Goal: Task Accomplishment & Management: Complete application form

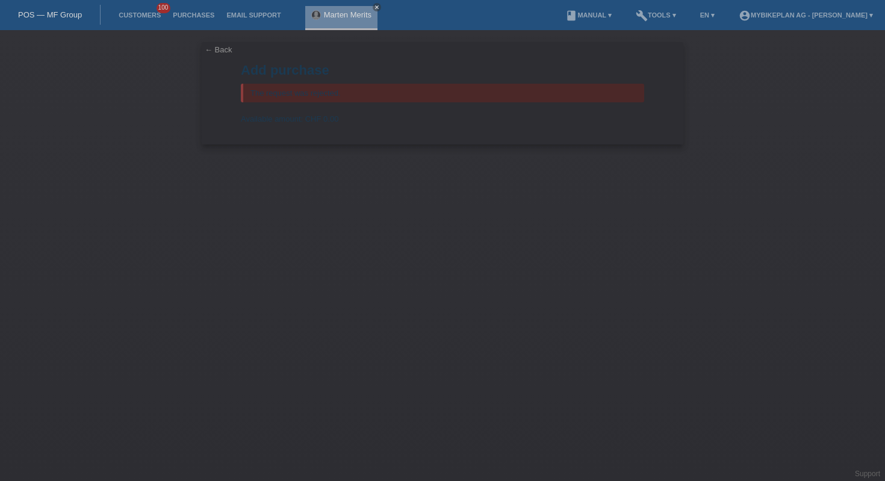
click at [32, 17] on link "POS — MF Group" at bounding box center [50, 14] width 64 height 9
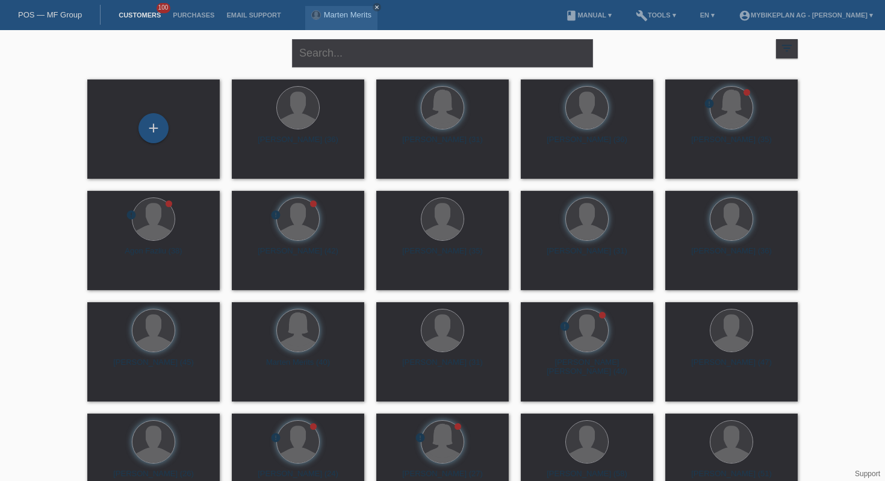
click at [173, 60] on div "close filter_list view_module Show all customers star Show stared customers lay…" at bounding box center [442, 51] width 723 height 43
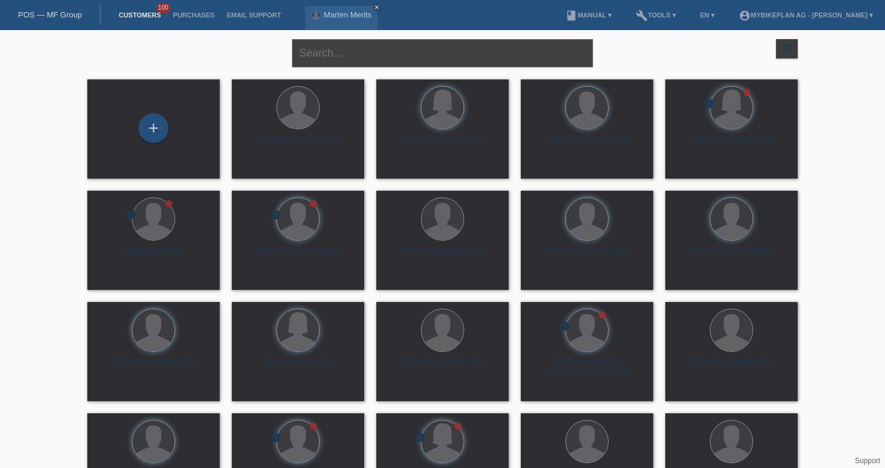
click at [364, 57] on input "text" at bounding box center [442, 53] width 301 height 28
paste input "ahmedhamdinew1992@gmail.com"
type input "ahmedhamdinew1992@gmail.com"
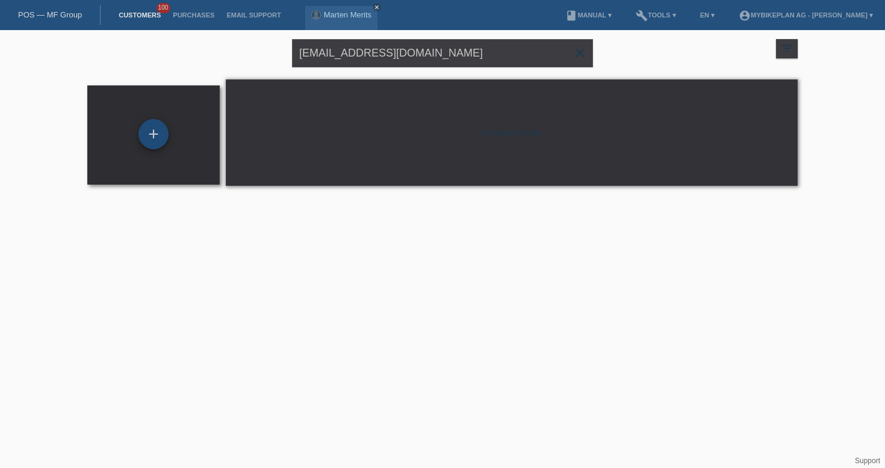
click at [154, 143] on div "+" at bounding box center [154, 134] width 30 height 30
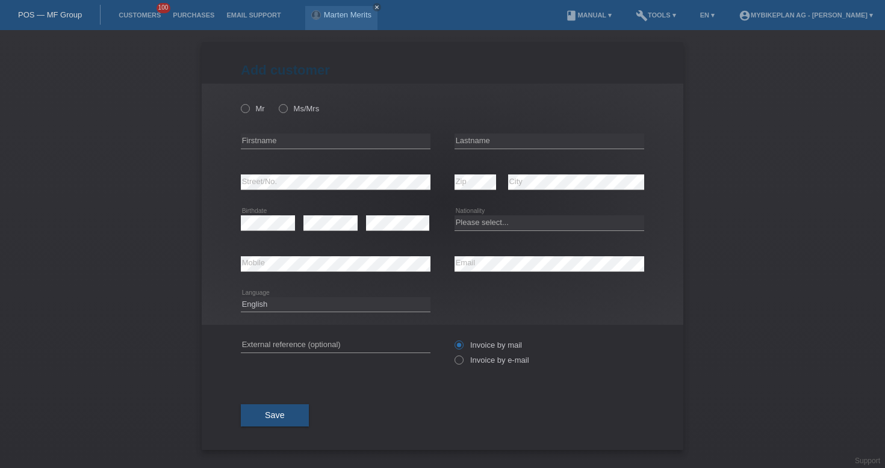
click at [344, 175] on div "error Street/No." at bounding box center [336, 182] width 190 height 41
click at [310, 140] on input "text" at bounding box center [336, 141] width 190 height 15
paste input "[PERSON_NAME]"
type input "[PERSON_NAME]"
click at [488, 140] on input "text" at bounding box center [550, 141] width 190 height 15
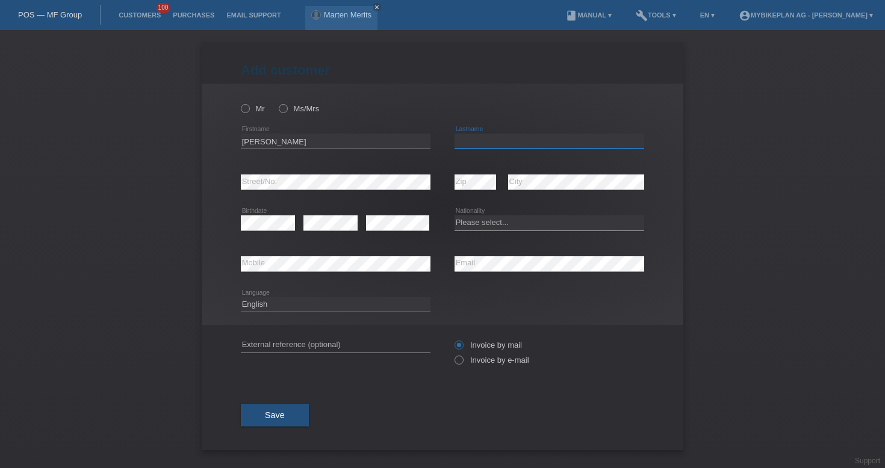
paste input "Hamdi"
type input "Hamdi"
click at [689, 255] on div "Add customer Add customer Add customer Mr Ms/Mrs Ahmed" at bounding box center [442, 249] width 885 height 438
click at [490, 226] on select "Please select... Switzerland Austria Germany Liechtenstein ------------ Afghani…" at bounding box center [550, 223] width 190 height 14
select select "TN"
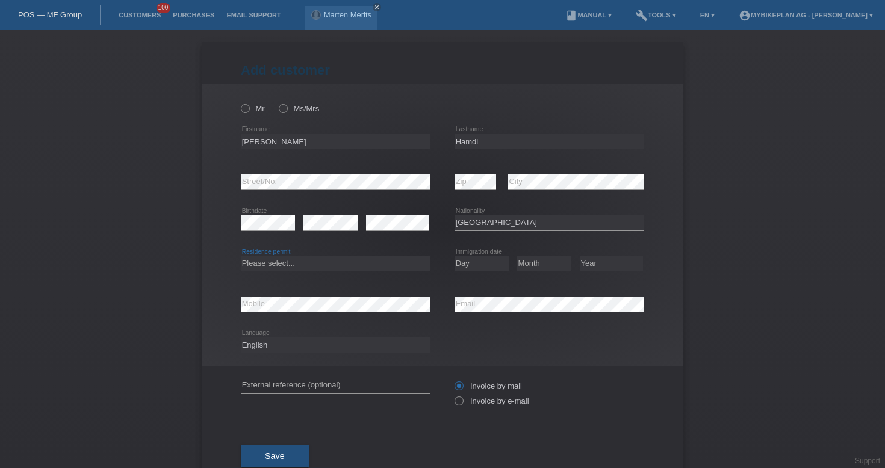
click at [370, 267] on select "Please select... C B B - Refugee status Other" at bounding box center [336, 264] width 190 height 14
select select "B"
click at [488, 271] on select "Day 01 02 03 04 05 06 07 08 09 10 11" at bounding box center [482, 264] width 54 height 14
select select "28"
click at [538, 267] on select "Month 01 02 03 04 05 06 07 08 09 10 11" at bounding box center [544, 264] width 54 height 14
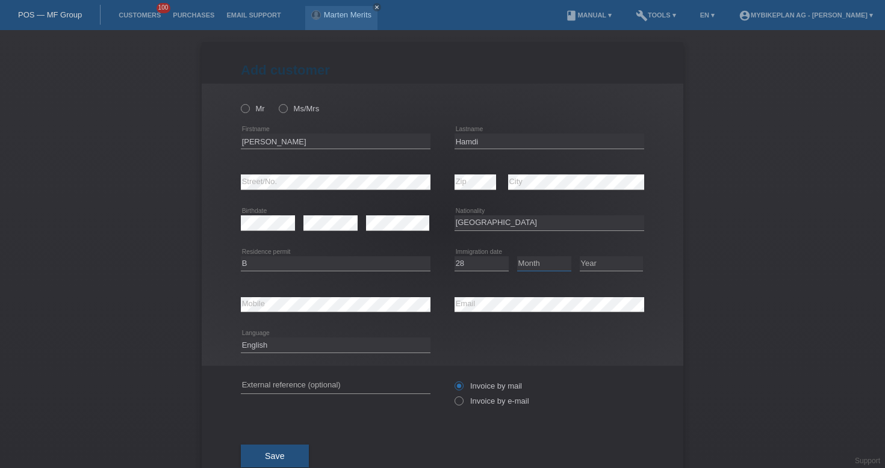
select select "09"
click at [594, 262] on select "Year 2025 2024 2023 2022 2021 2020 2019 2018 2017 2016 2015 2014 2013 2012 2011…" at bounding box center [611, 264] width 63 height 14
select select "2014"
click at [370, 342] on select "Deutsch Français Italiano English" at bounding box center [336, 345] width 190 height 14
select select "fr"
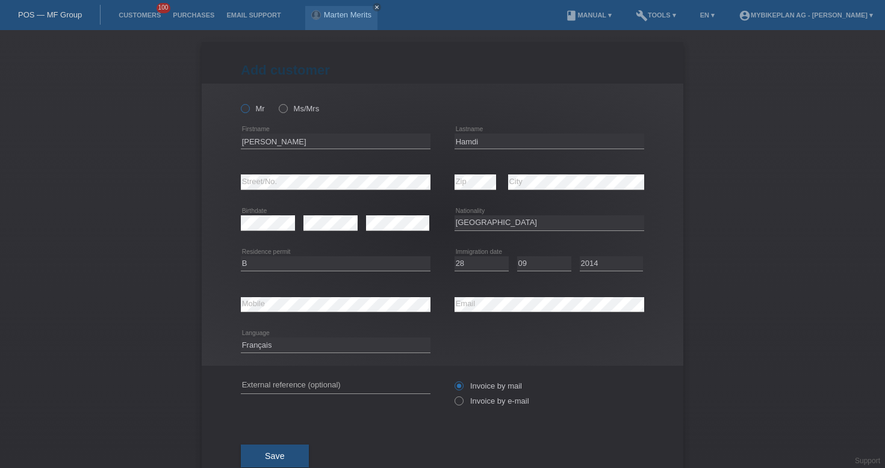
click at [239, 102] on icon at bounding box center [239, 102] width 0 height 0
click at [247, 110] on input "Mr" at bounding box center [245, 108] width 8 height 8
radio input "true"
click at [324, 396] on div "error External reference (optional)" at bounding box center [336, 386] width 190 height 41
click at [326, 382] on input "text" at bounding box center [336, 386] width 190 height 15
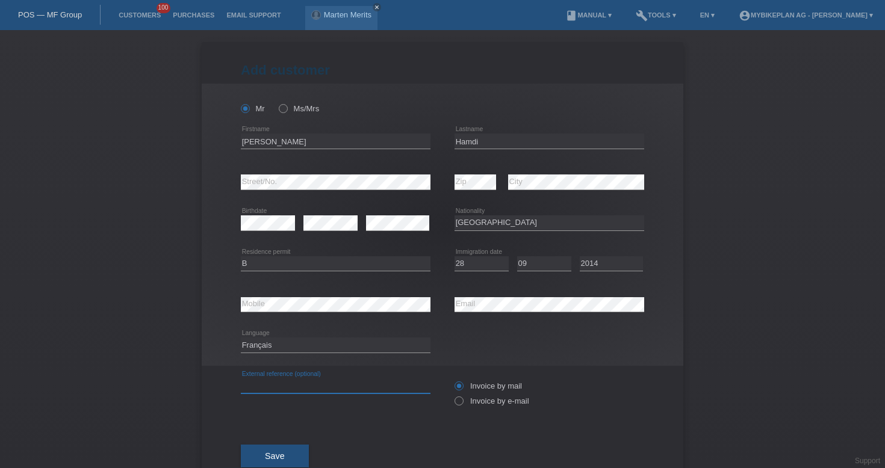
paste input "42165601430"
type input "42165601430"
click at [473, 403] on label "Invoice by e-mail" at bounding box center [492, 401] width 75 height 9
click at [462, 403] on input "Invoice by e-mail" at bounding box center [459, 404] width 8 height 15
radio input "true"
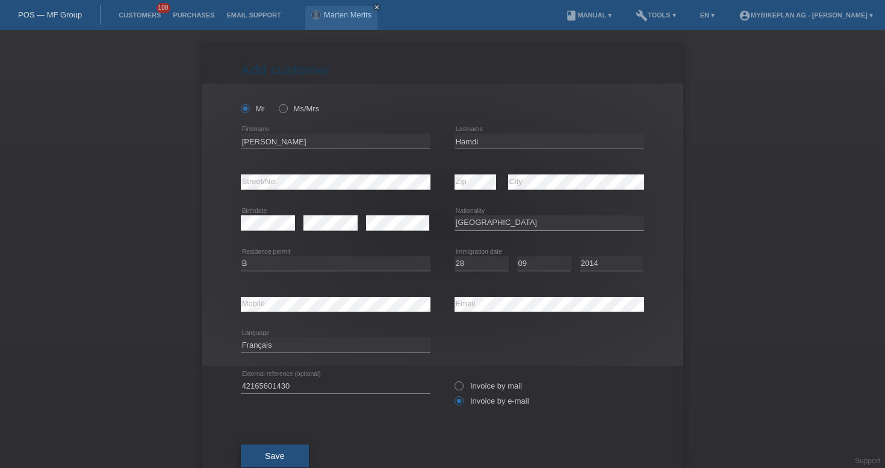
click at [279, 465] on button "Save" at bounding box center [275, 456] width 68 height 23
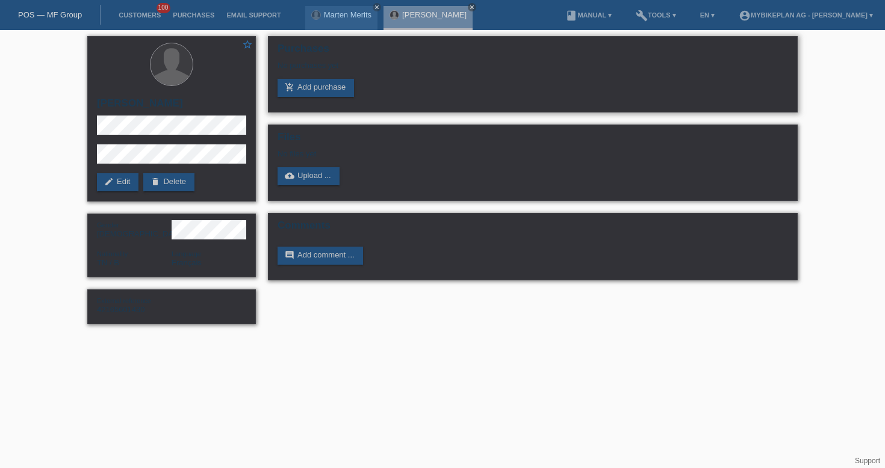
click at [316, 79] on div "No purchases yet" at bounding box center [533, 70] width 511 height 18
click at [318, 86] on link "add_shopping_cart Add purchase" at bounding box center [316, 88] width 76 height 18
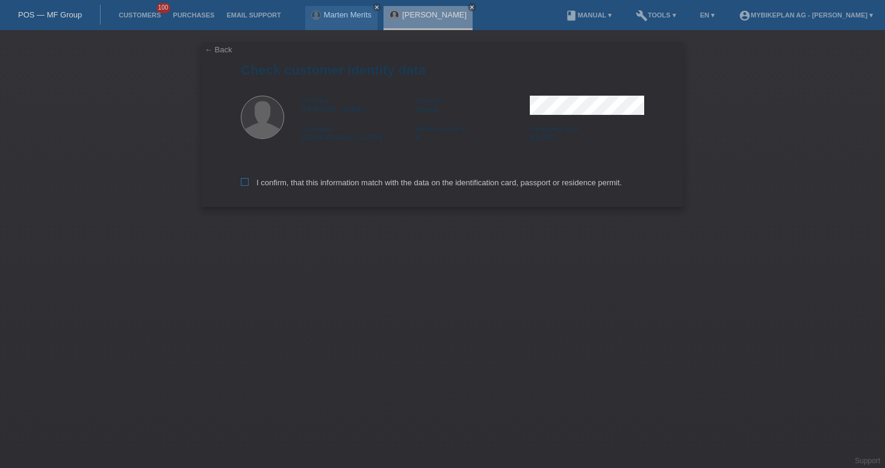
click at [383, 182] on label "I confirm, that this information match with the data on the identification card…" at bounding box center [431, 182] width 381 height 9
click at [249, 182] on input "I confirm, that this information match with the data on the identification card…" at bounding box center [245, 182] width 8 height 8
checkbox input "true"
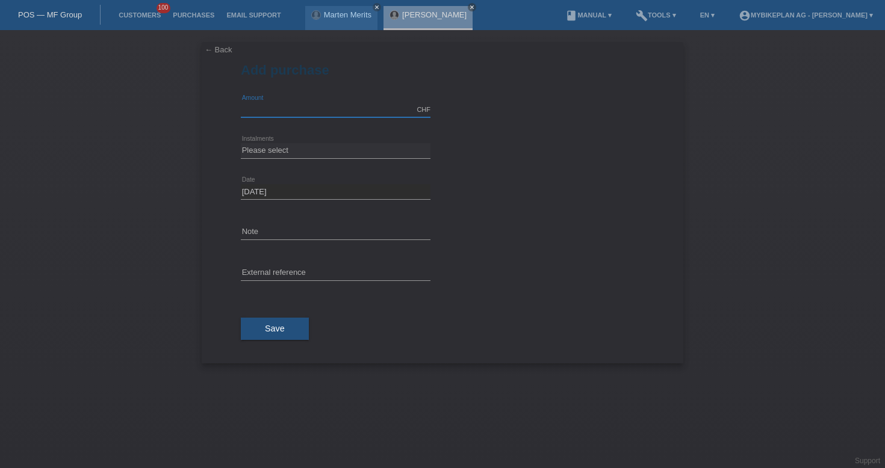
click at [316, 105] on input "text" at bounding box center [336, 109] width 190 height 15
type input "1999.00"
click at [321, 150] on select "Please select 6 instalments 12 instalments 18 instalments 24 instalments 36 ins…" at bounding box center [336, 150] width 190 height 14
select select "488"
click at [322, 277] on input "text" at bounding box center [336, 273] width 190 height 15
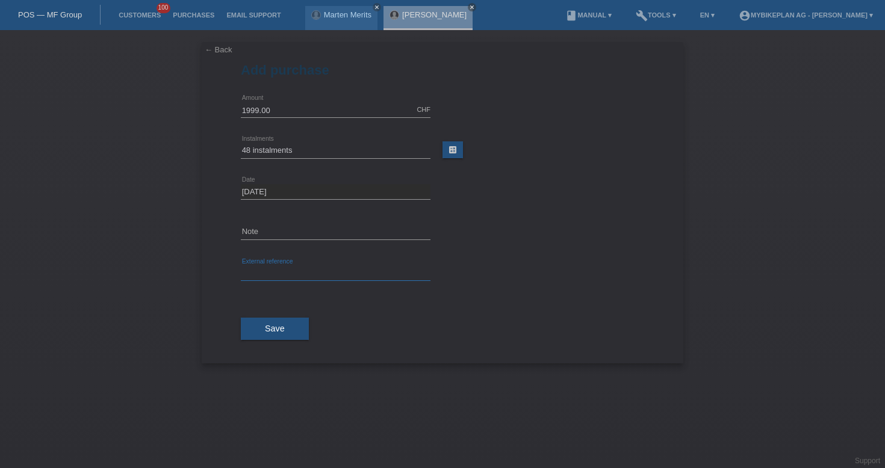
paste input "42165601430"
type input "42165601430"
click at [280, 333] on span "Save" at bounding box center [275, 329] width 20 height 10
